Goal: Information Seeking & Learning: Find specific fact

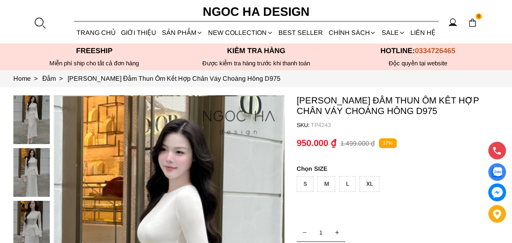
click at [37, 22] on div at bounding box center [40, 23] width 12 height 12
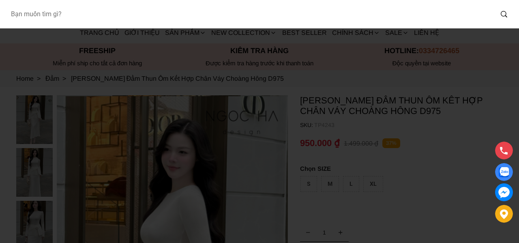
click at [70, 19] on input "Input search Bạn muốn tìm gì?" at bounding box center [248, 14] width 489 height 19
type input "938"
